Goal: Navigation & Orientation: Find specific page/section

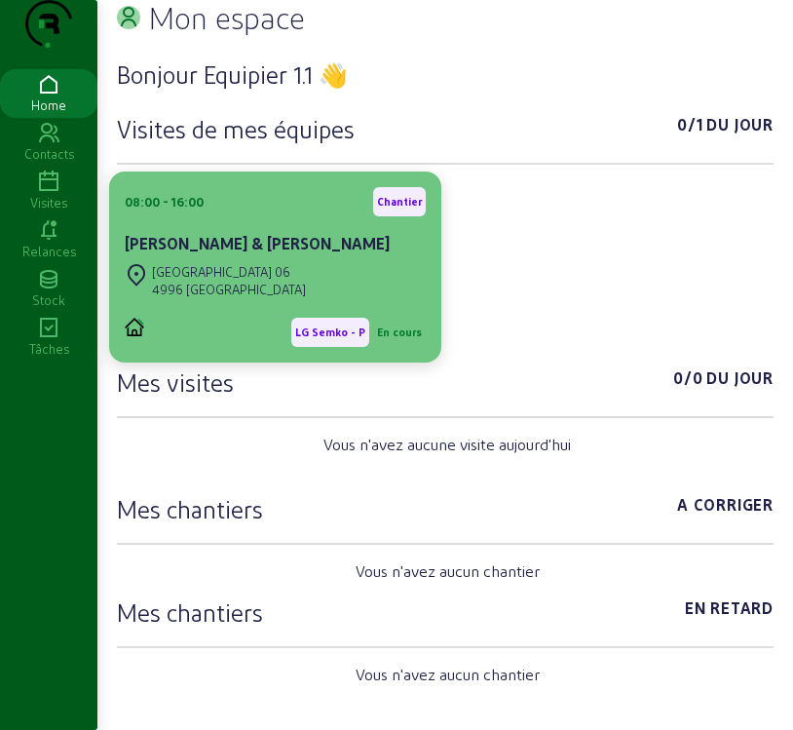
click at [244, 252] on cam-card-title "[PERSON_NAME] & [PERSON_NAME]" at bounding box center [257, 243] width 265 height 19
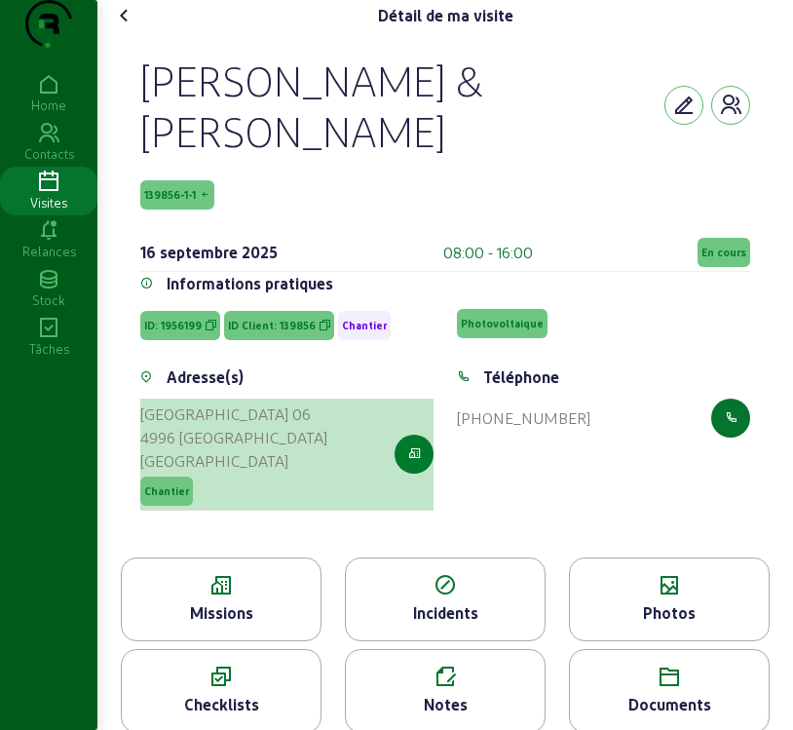
click at [408, 463] on icon "button" at bounding box center [414, 454] width 13 height 18
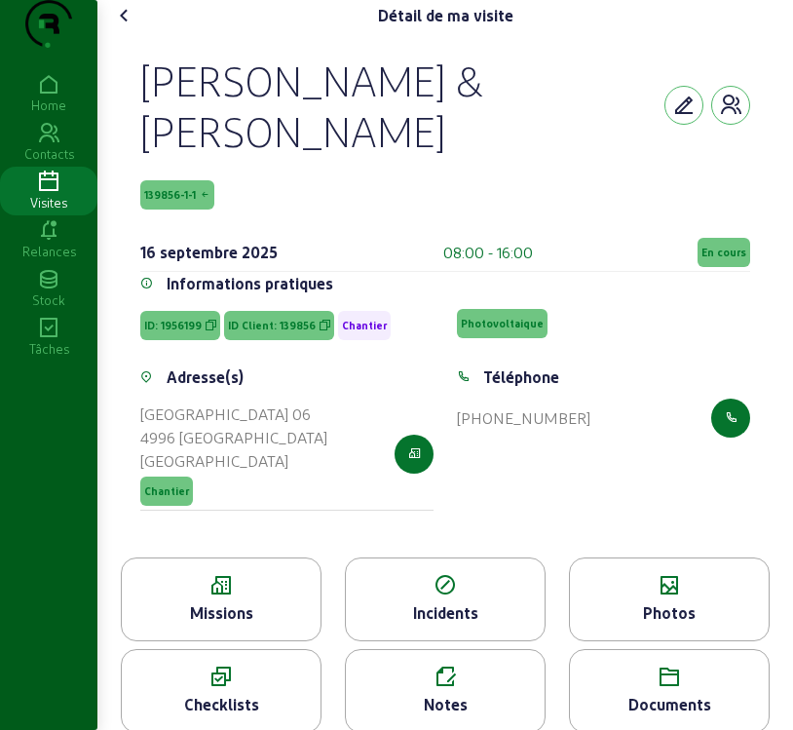
click at [193, 597] on icon at bounding box center [221, 585] width 199 height 23
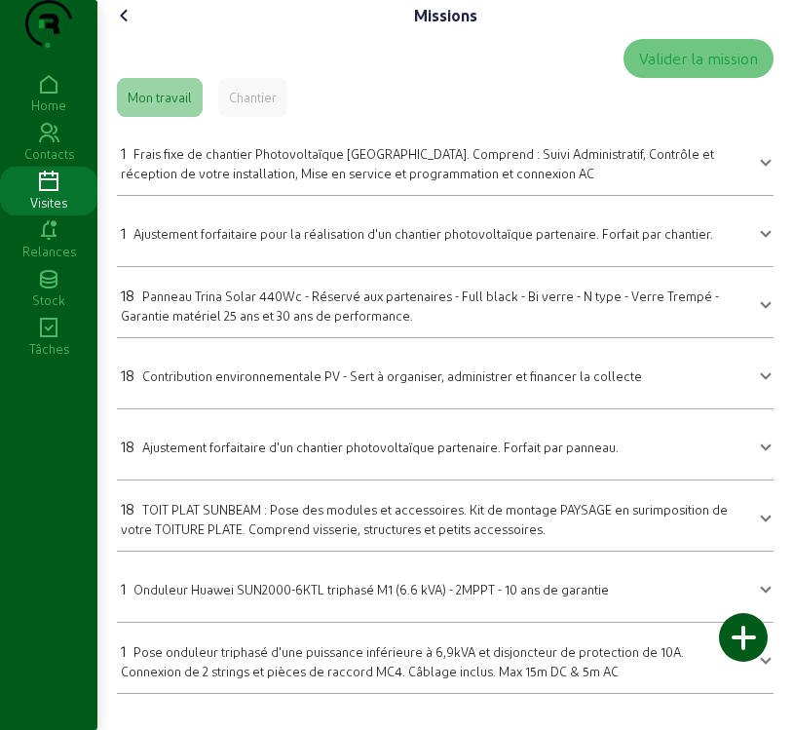
click at [135, 27] on icon at bounding box center [124, 15] width 23 height 23
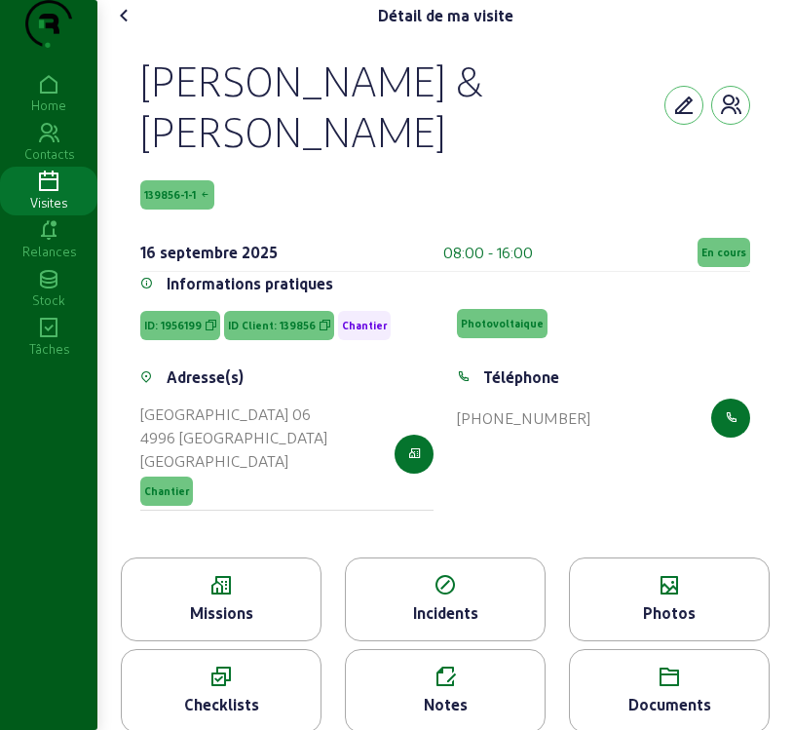
click at [165, 202] on span "139856-1-1" at bounding box center [170, 195] width 52 height 14
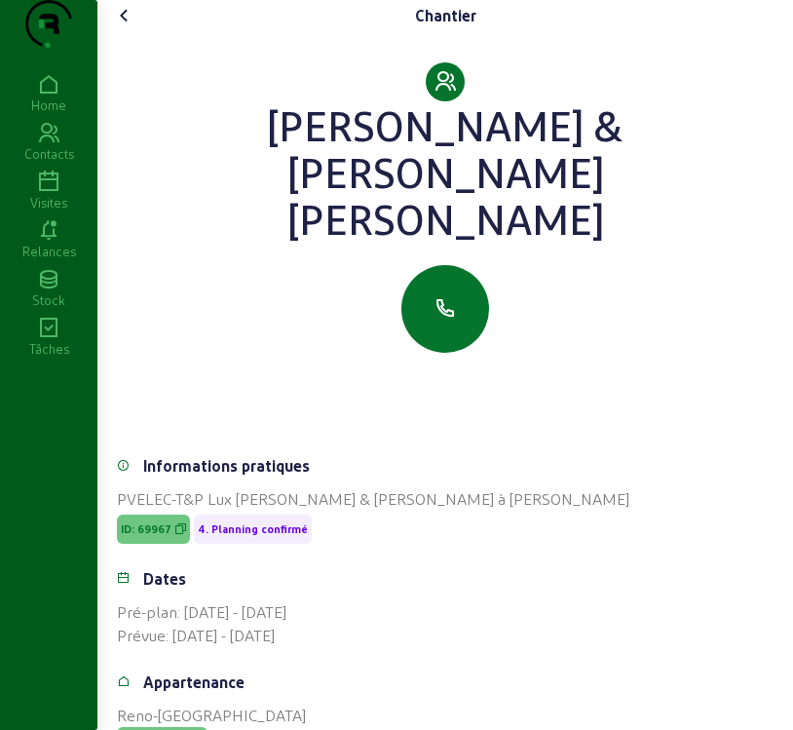
click at [135, 27] on icon at bounding box center [124, 15] width 23 height 23
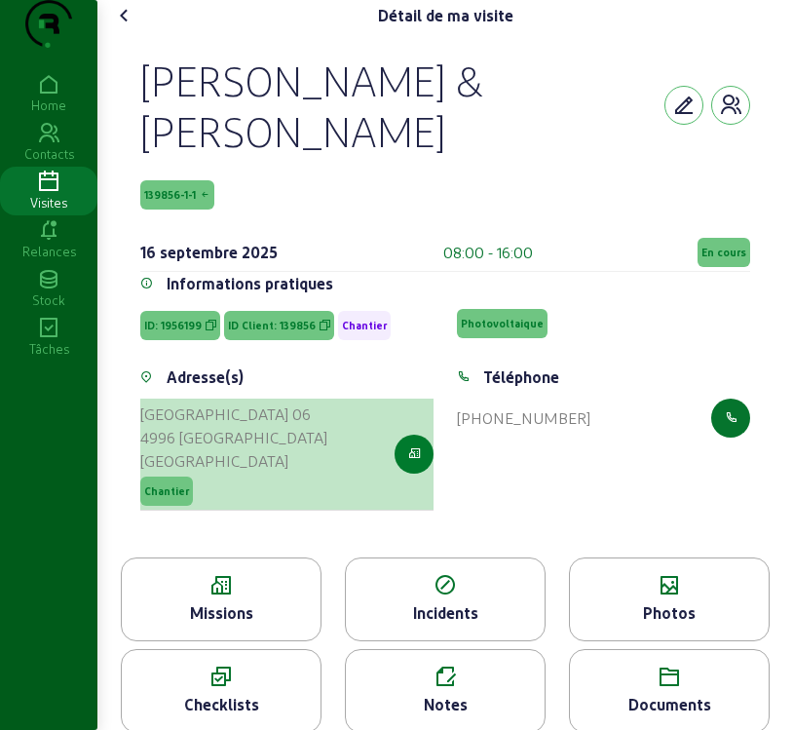
click at [410, 463] on icon "button" at bounding box center [414, 454] width 13 height 18
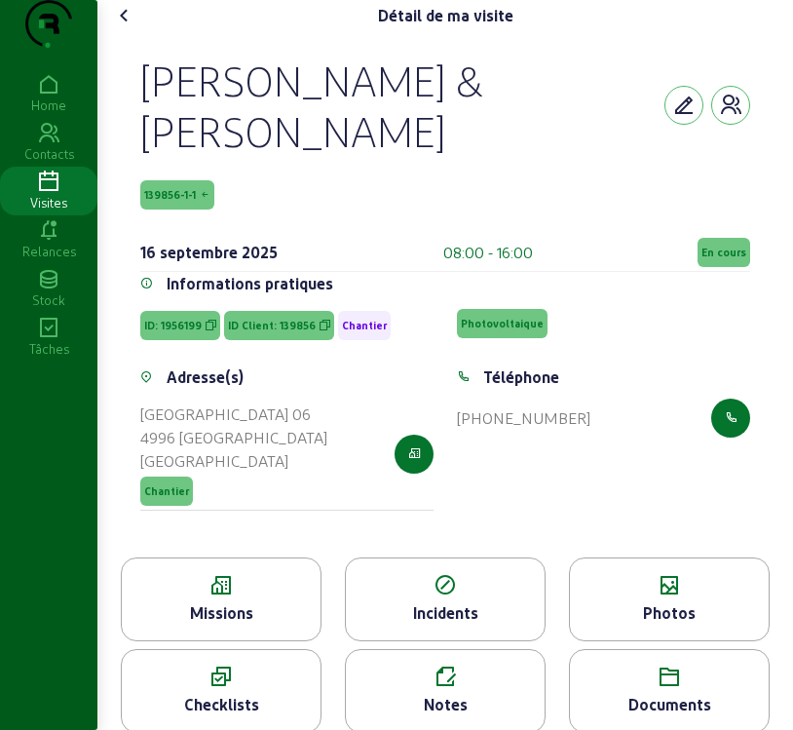
click at [704, 624] on div "Photos" at bounding box center [669, 612] width 199 height 23
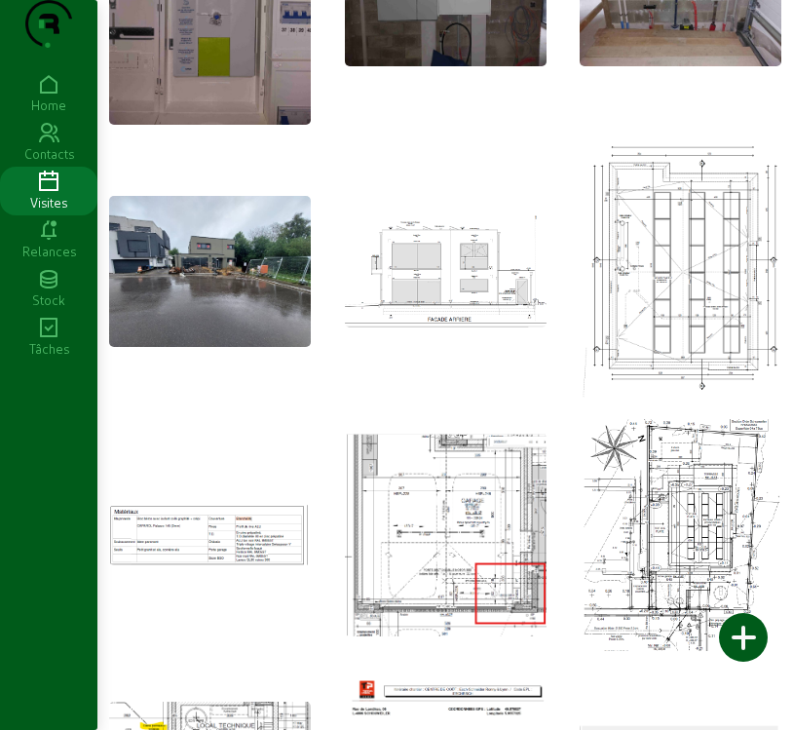
scroll to position [779, 0]
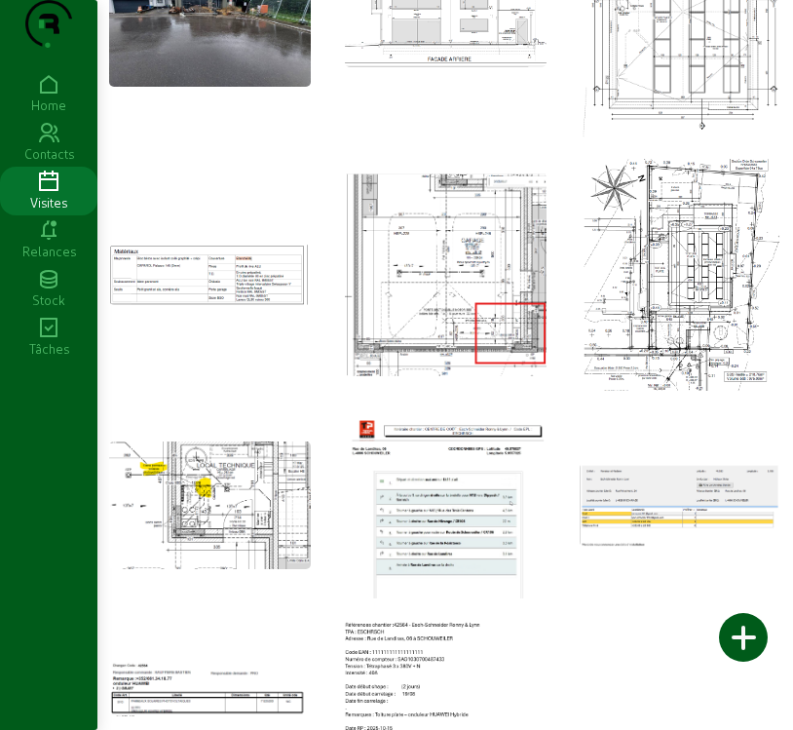
click at [64, 194] on icon at bounding box center [48, 181] width 97 height 23
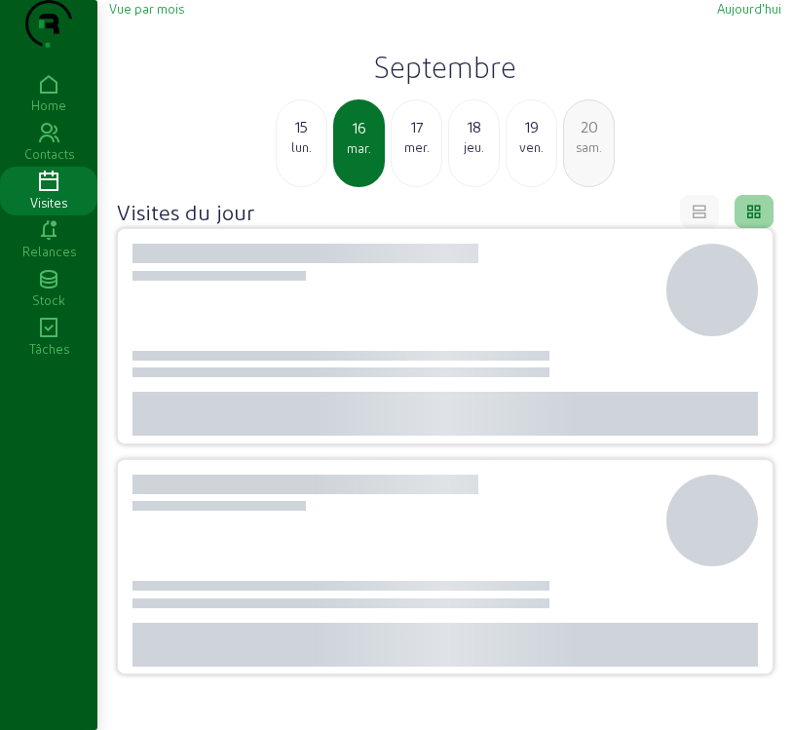
click at [146, 16] on span "Vue par mois" at bounding box center [146, 8] width 75 height 15
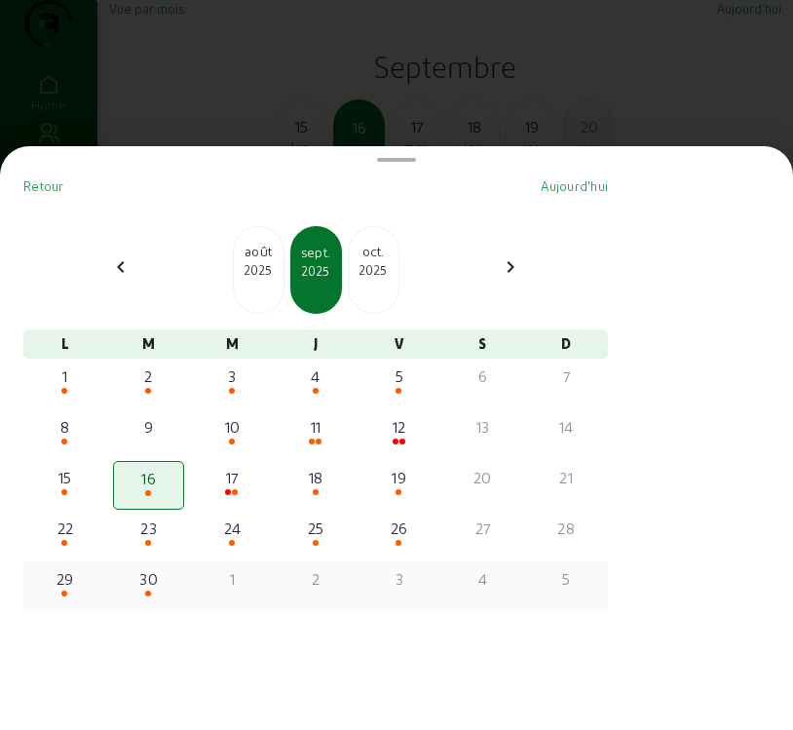
click at [170, 597] on div at bounding box center [149, 593] width 68 height 7
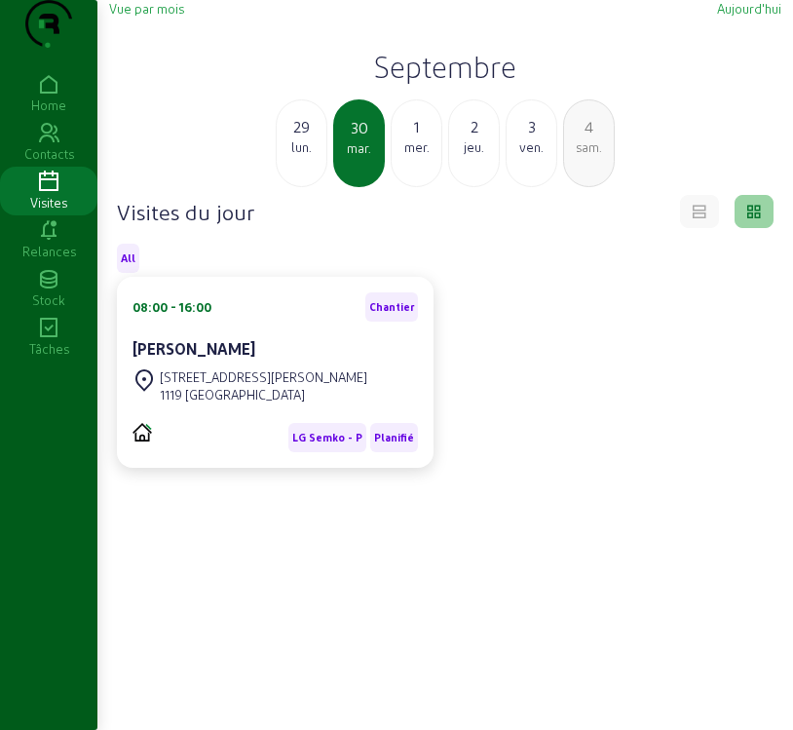
click at [151, 16] on span "Vue par mois" at bounding box center [146, 8] width 75 height 15
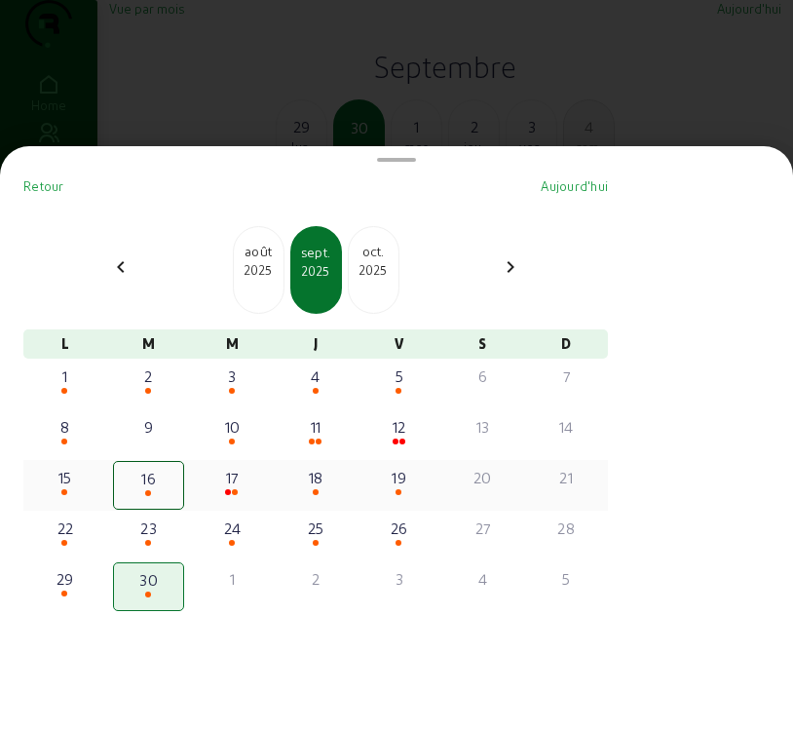
click at [226, 484] on div "17" at bounding box center [232, 477] width 68 height 23
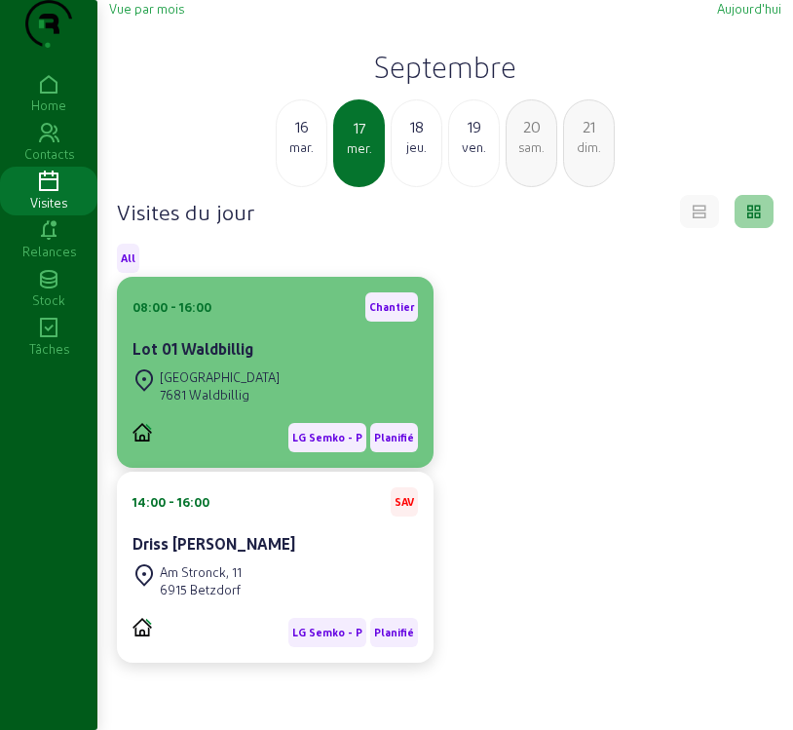
click at [229, 386] on div "[GEOGRAPHIC_DATA]" at bounding box center [220, 377] width 120 height 18
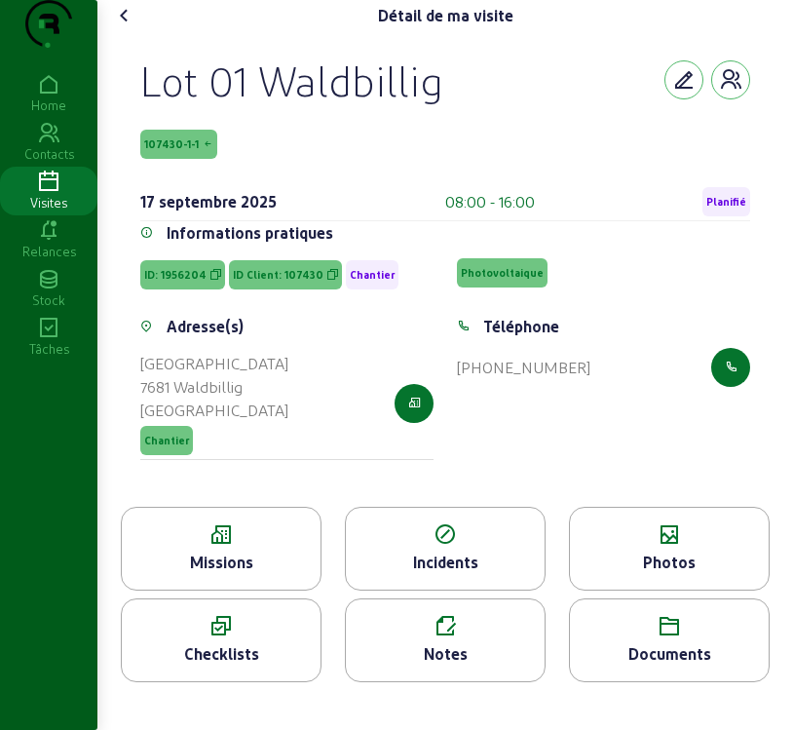
click at [231, 574] on div "Missions" at bounding box center [221, 561] width 199 height 23
